Goal: Navigation & Orientation: Find specific page/section

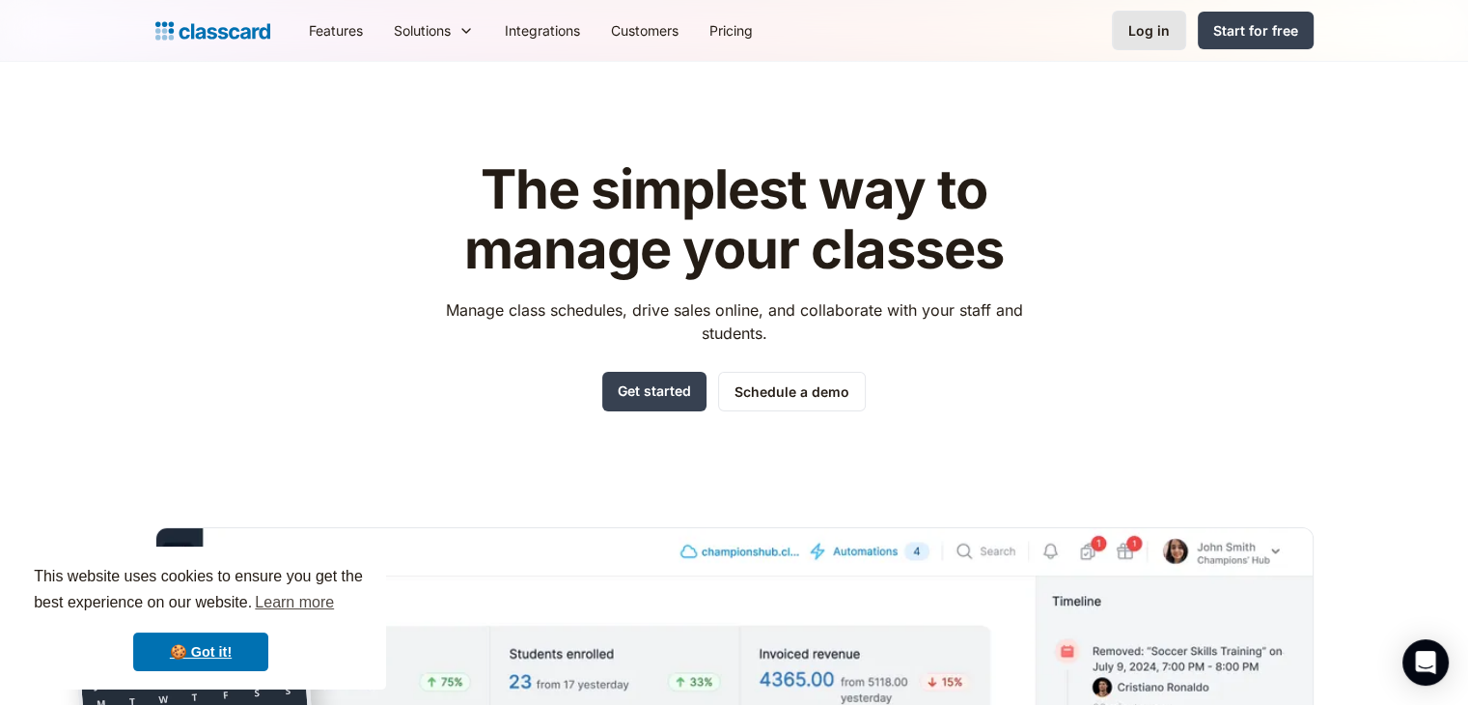
click at [1137, 21] on div "Log in" at bounding box center [1149, 30] width 42 height 20
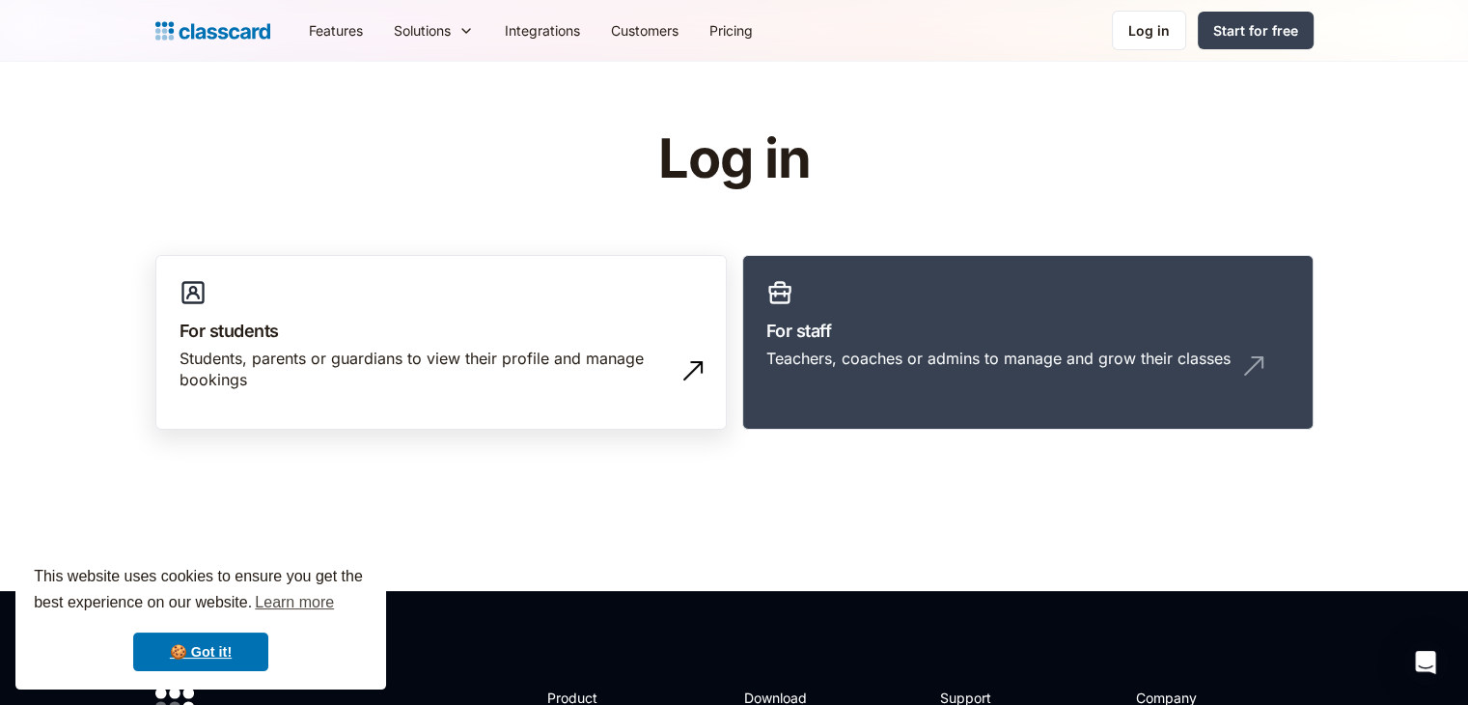
click at [409, 331] on h3 "For students" at bounding box center [441, 331] width 523 height 26
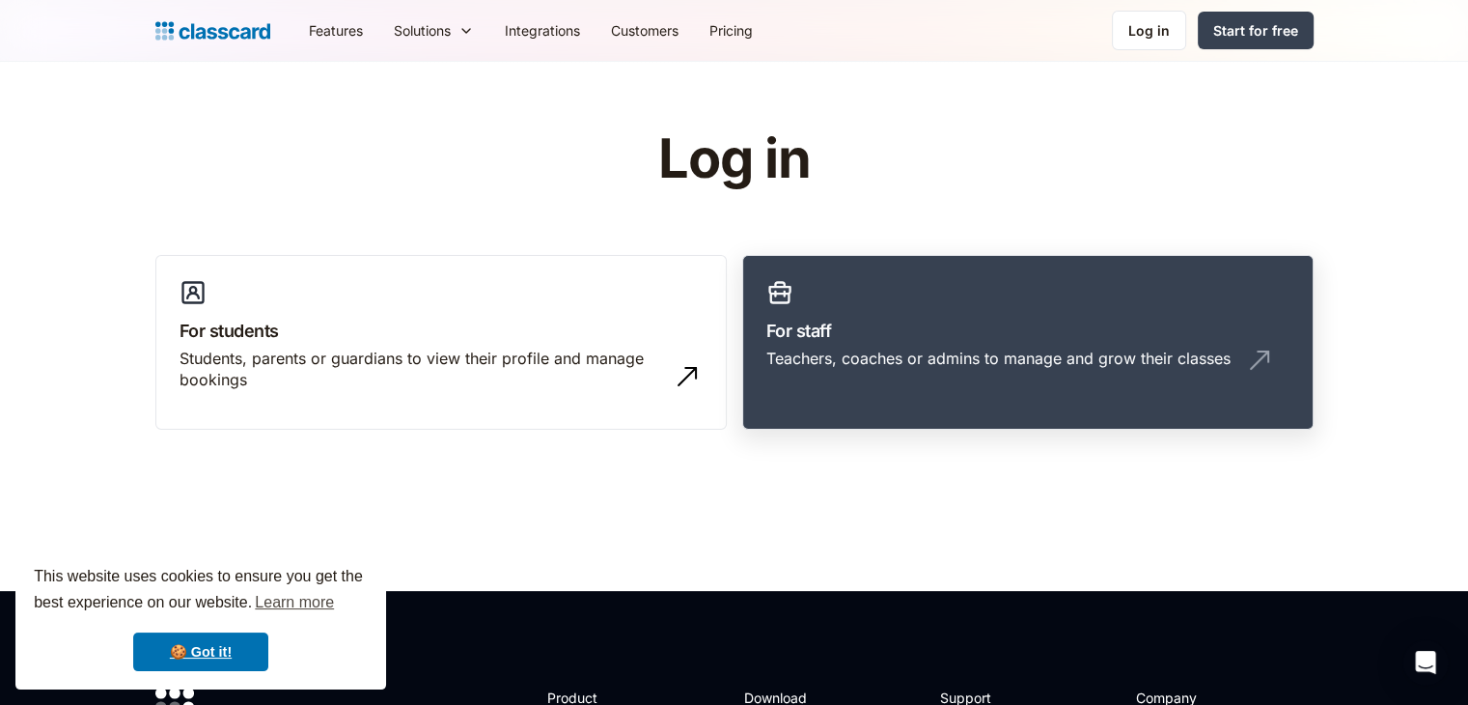
click at [1150, 319] on h3 "For staff" at bounding box center [1027, 331] width 523 height 26
